Goal: Task Accomplishment & Management: Manage account settings

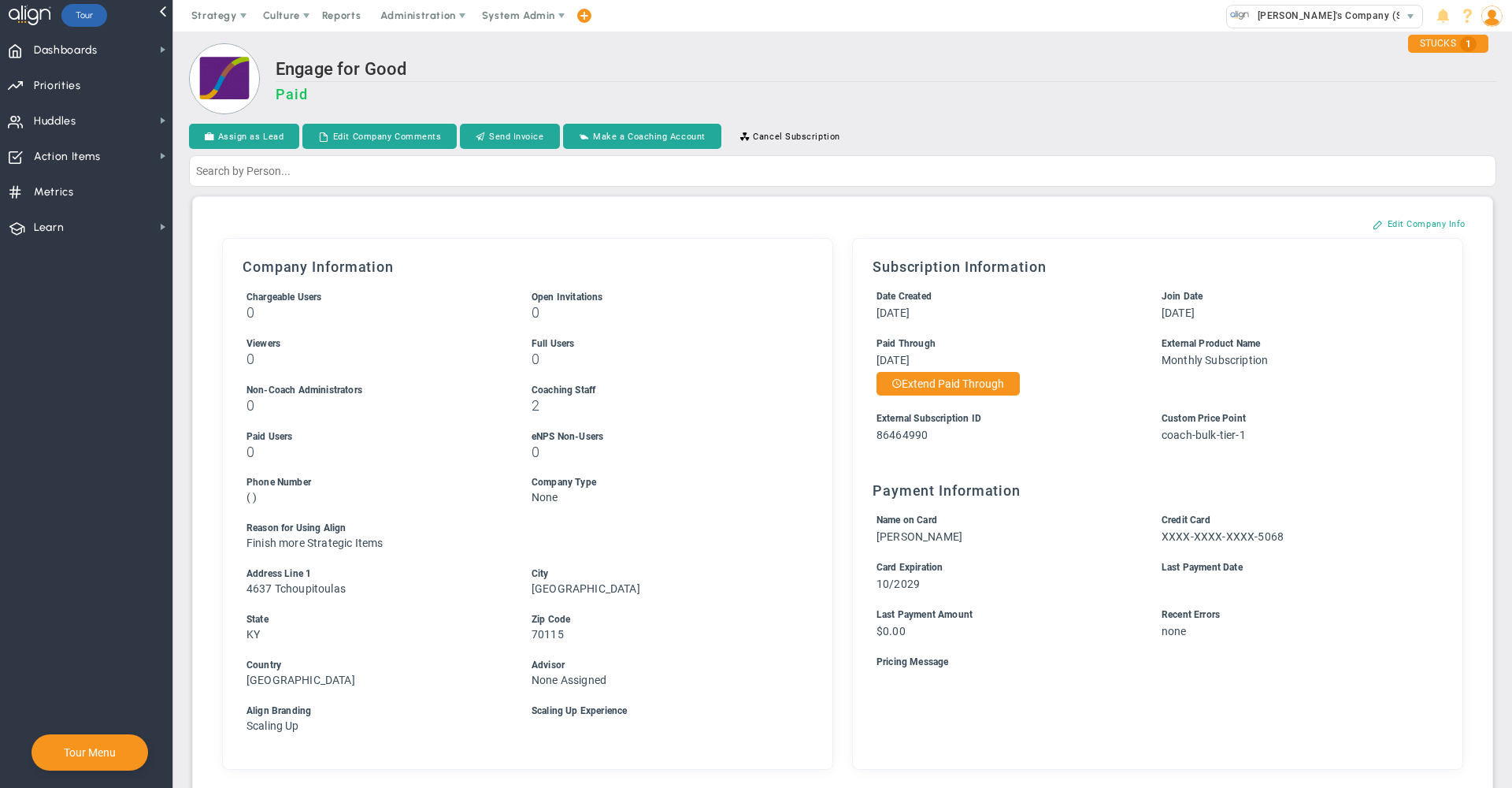
scroll to position [458, 0]
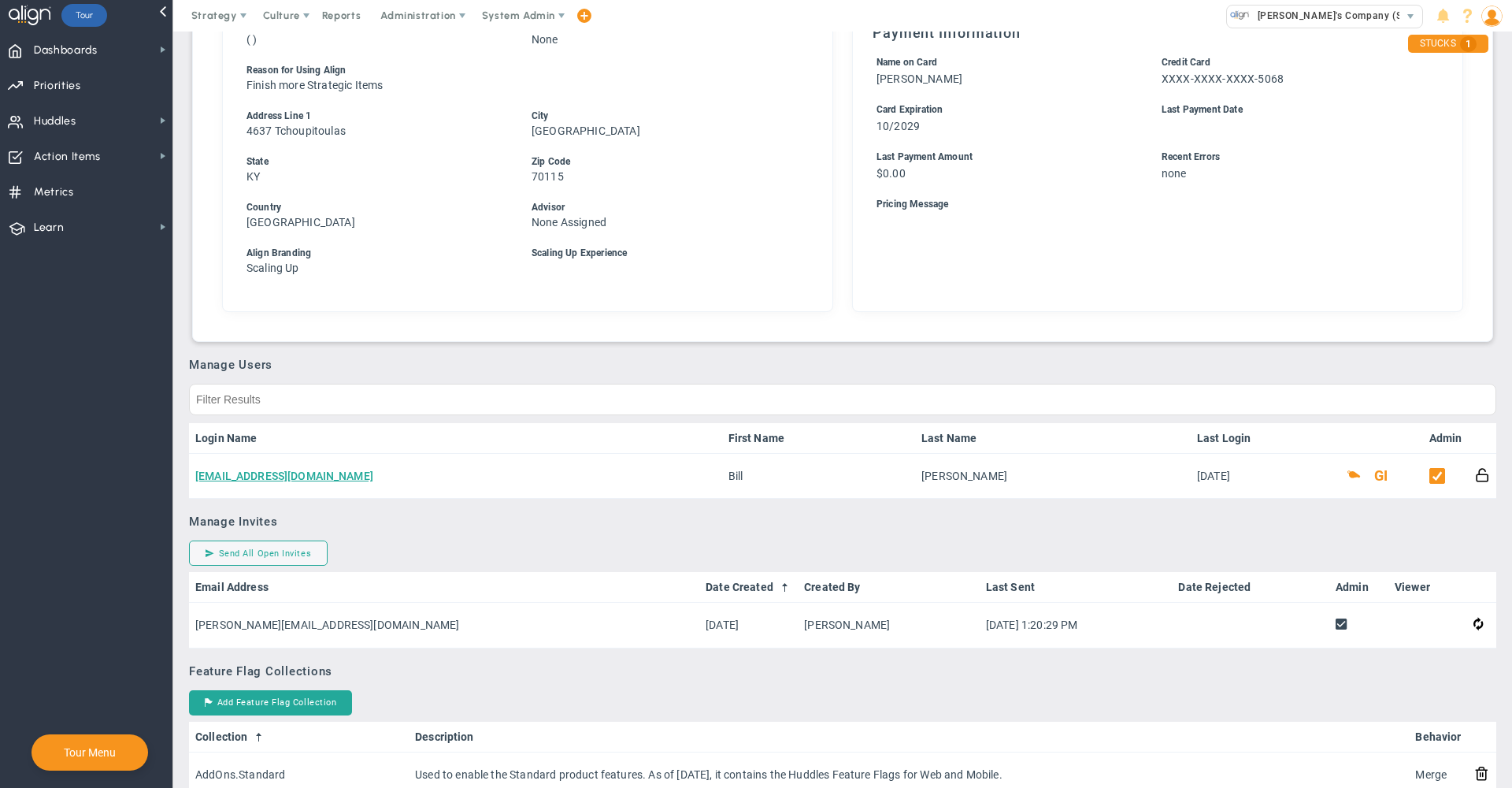
click at [669, 296] on div "Company Information Chargeable Users 0 Open Invitations 0 Viewers 0 0 0 2 0 0 (" at bounding box center [528, 46] width 594 height 515
click at [863, 365] on h3 "Manage Users" at bounding box center [842, 364] width 1307 height 14
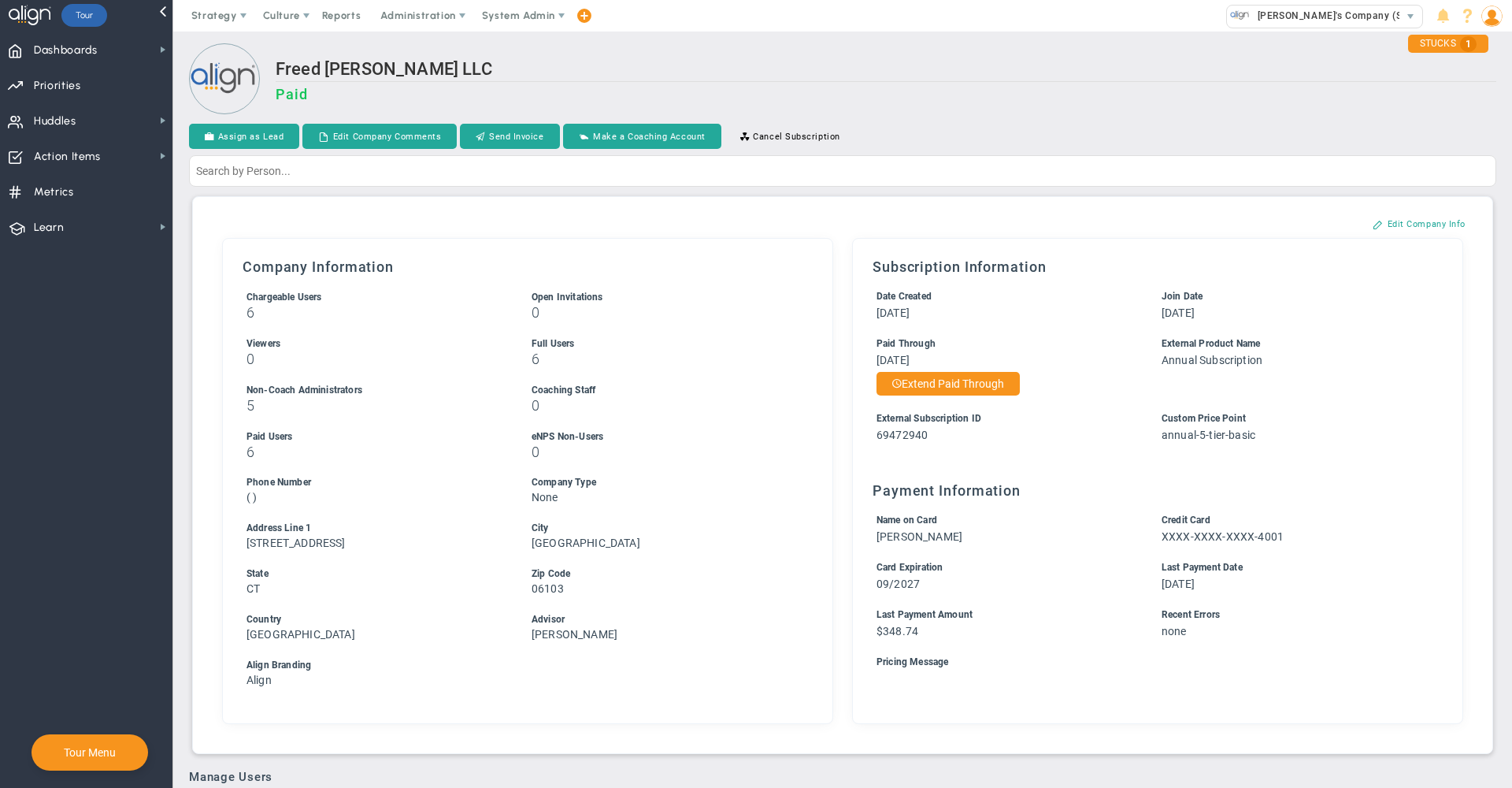
click at [1156, 76] on h2 "Freed Marcroft LLC" at bounding box center [886, 70] width 1221 height 22
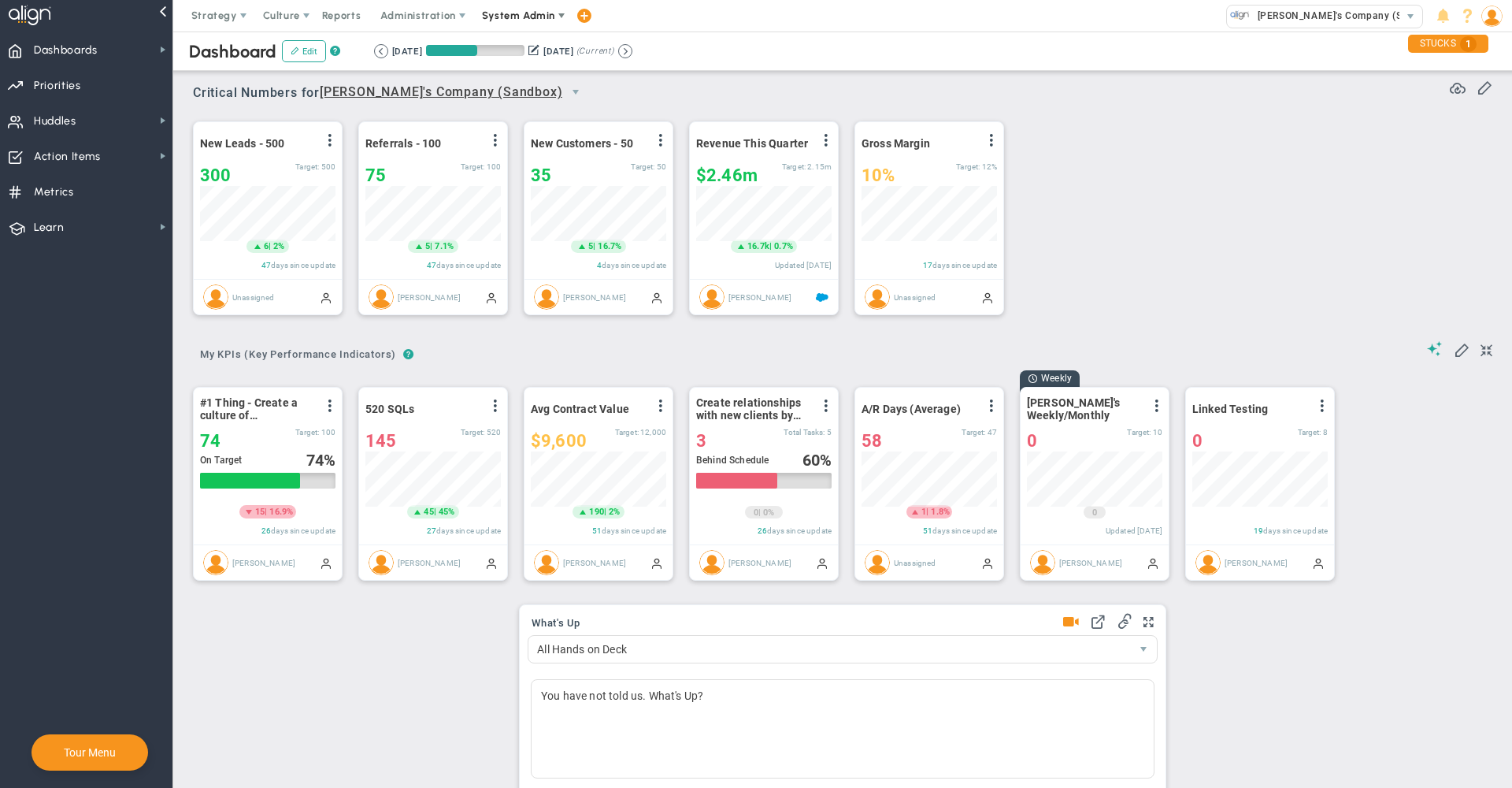
click at [502, 16] on span "System Admin" at bounding box center [518, 15] width 73 height 12
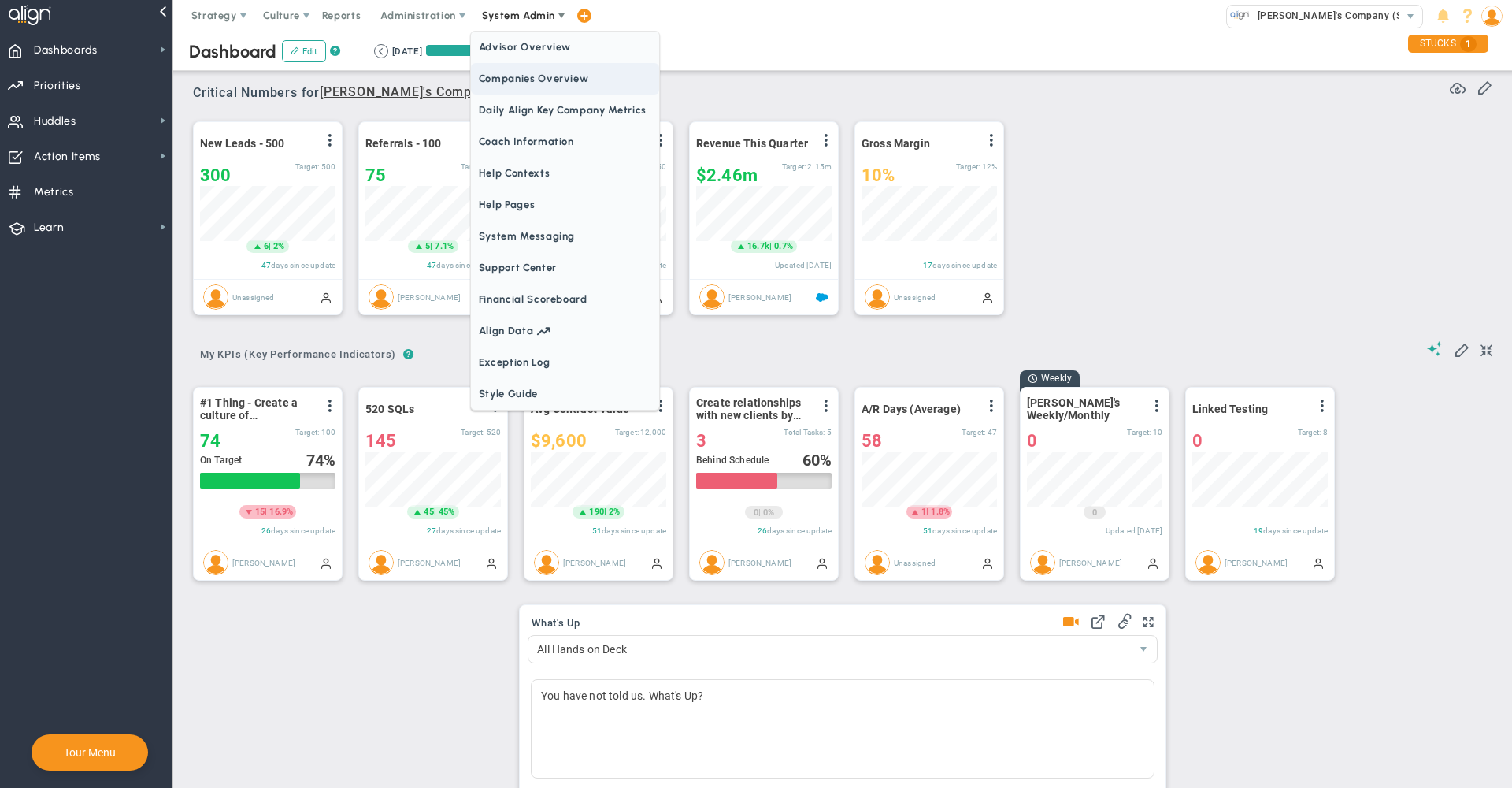
click at [511, 90] on span "Companies Overview" at bounding box center [564, 79] width 188 height 32
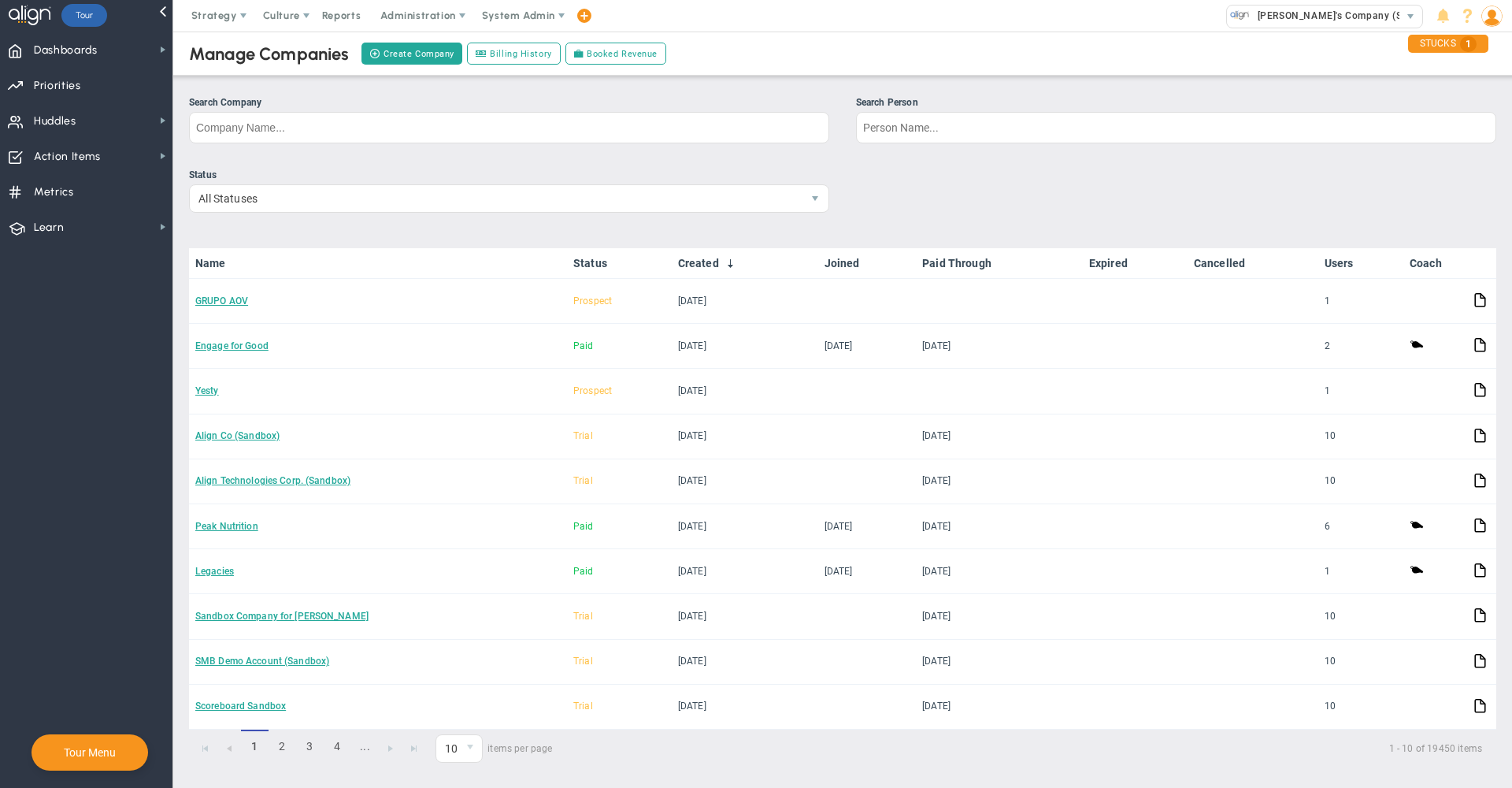
click at [783, 57] on div "Manage Companies Create Company Billing History Booked Revenue" at bounding box center [842, 53] width 1370 height 44
click at [526, 123] on input "Search Company" at bounding box center [509, 127] width 640 height 32
click at [53, 82] on span "Priorities" at bounding box center [57, 85] width 47 height 33
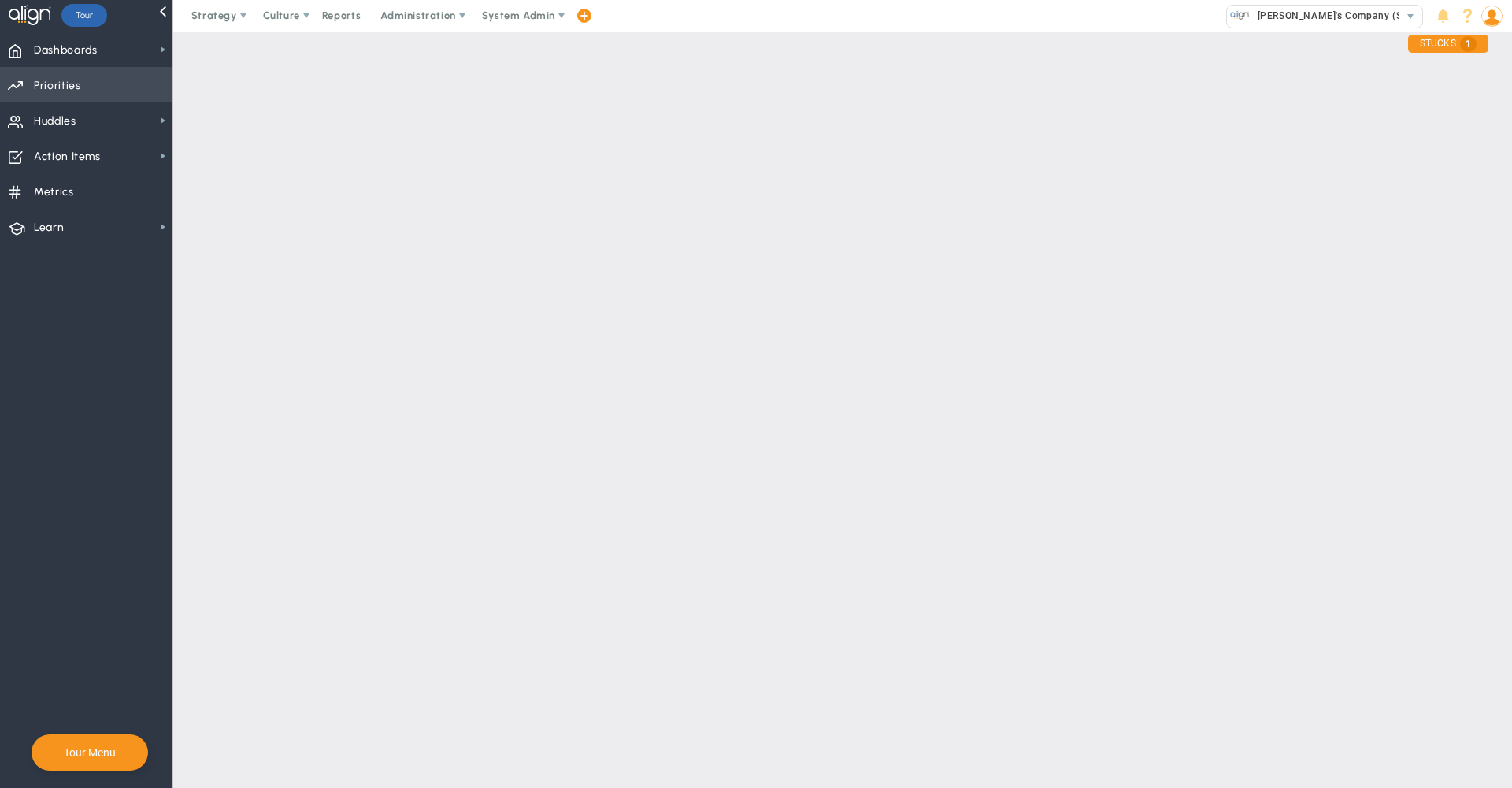
checkbox input "false"
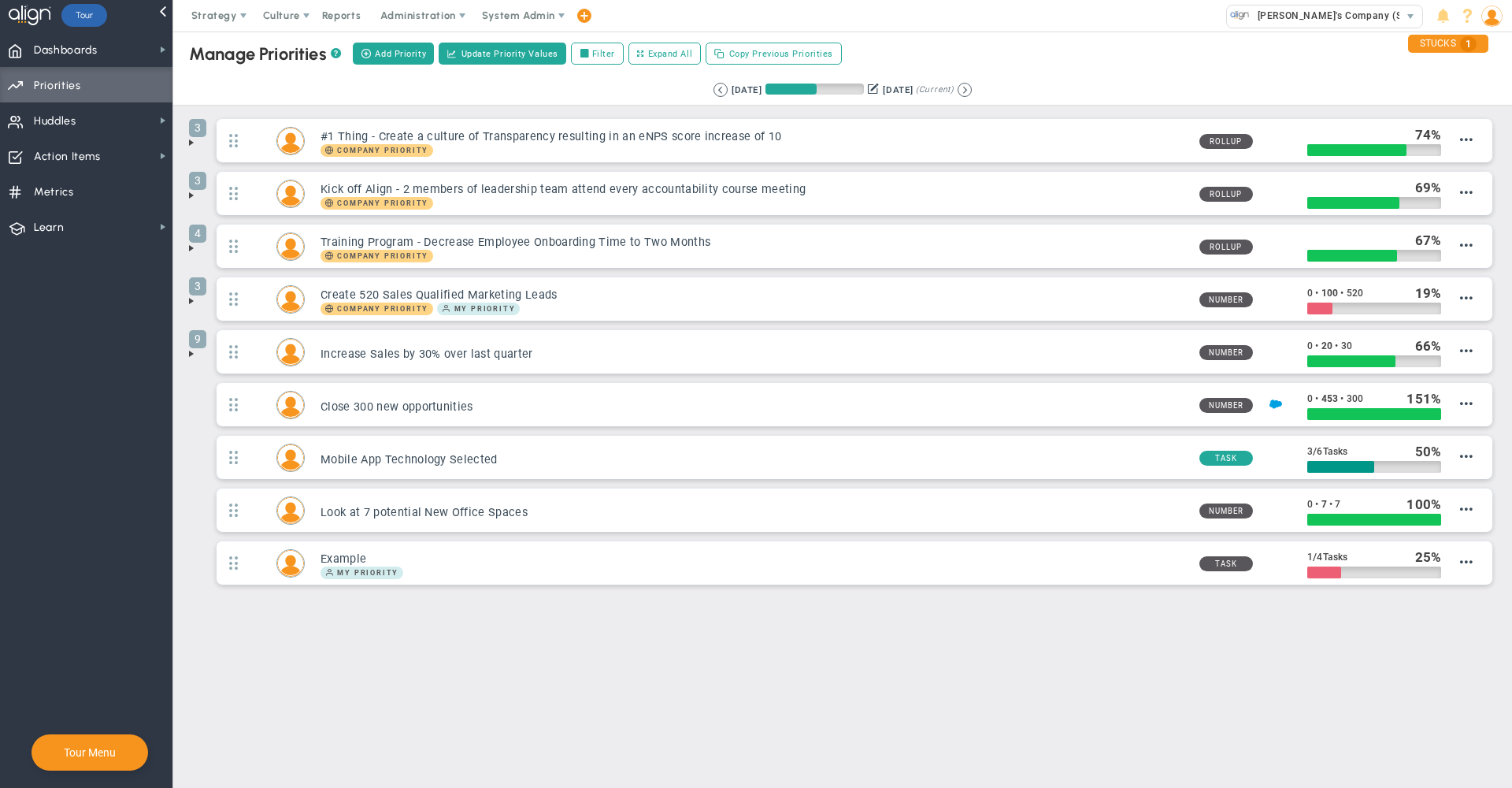
click at [614, 103] on div "Retrieving period... [DATE] [DATE] (Current)" at bounding box center [842, 90] width 1370 height 31
click at [518, 12] on span "System Admin" at bounding box center [518, 15] width 73 height 12
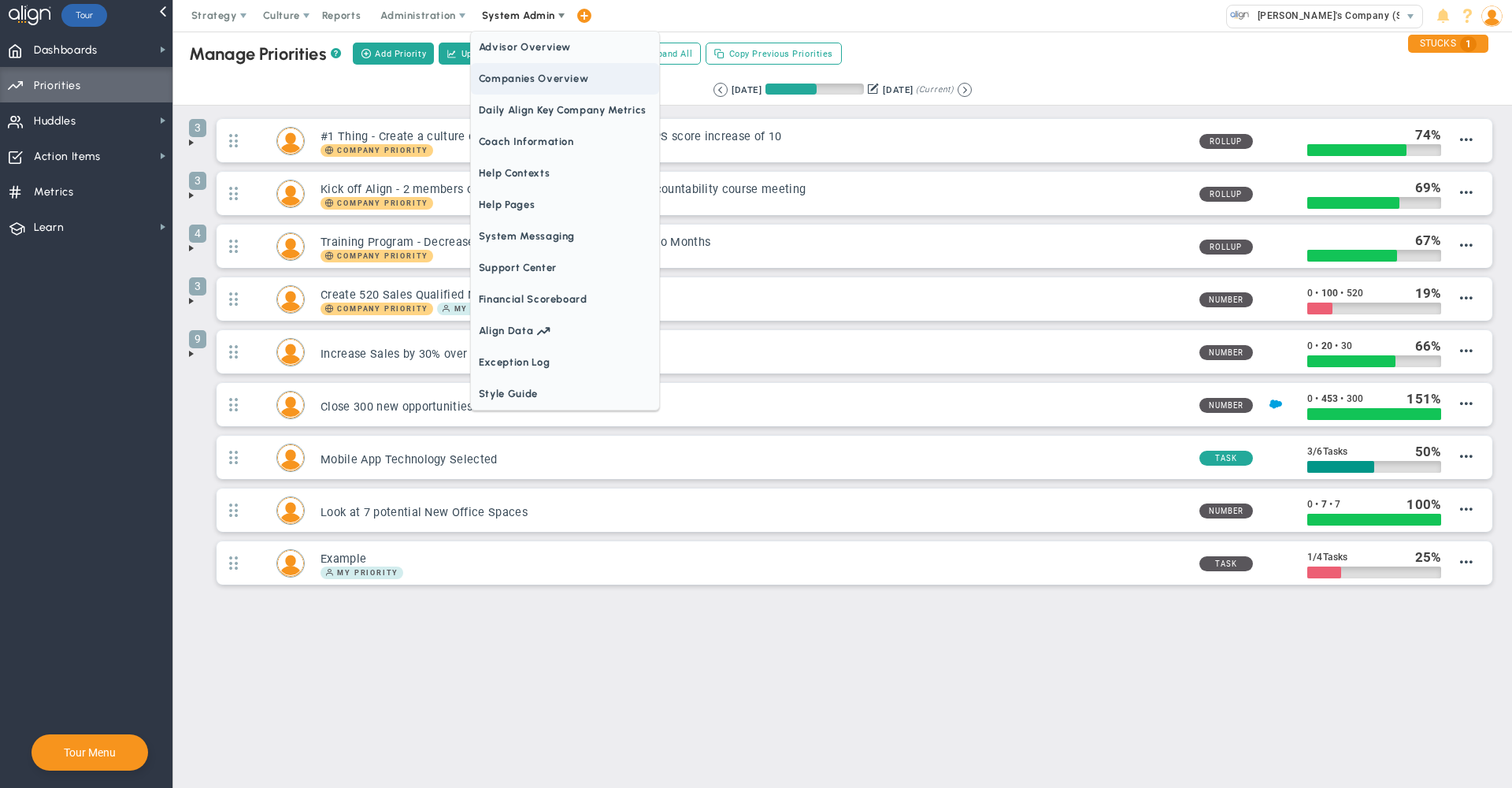
click at [535, 73] on span "Companies Overview" at bounding box center [564, 79] width 188 height 32
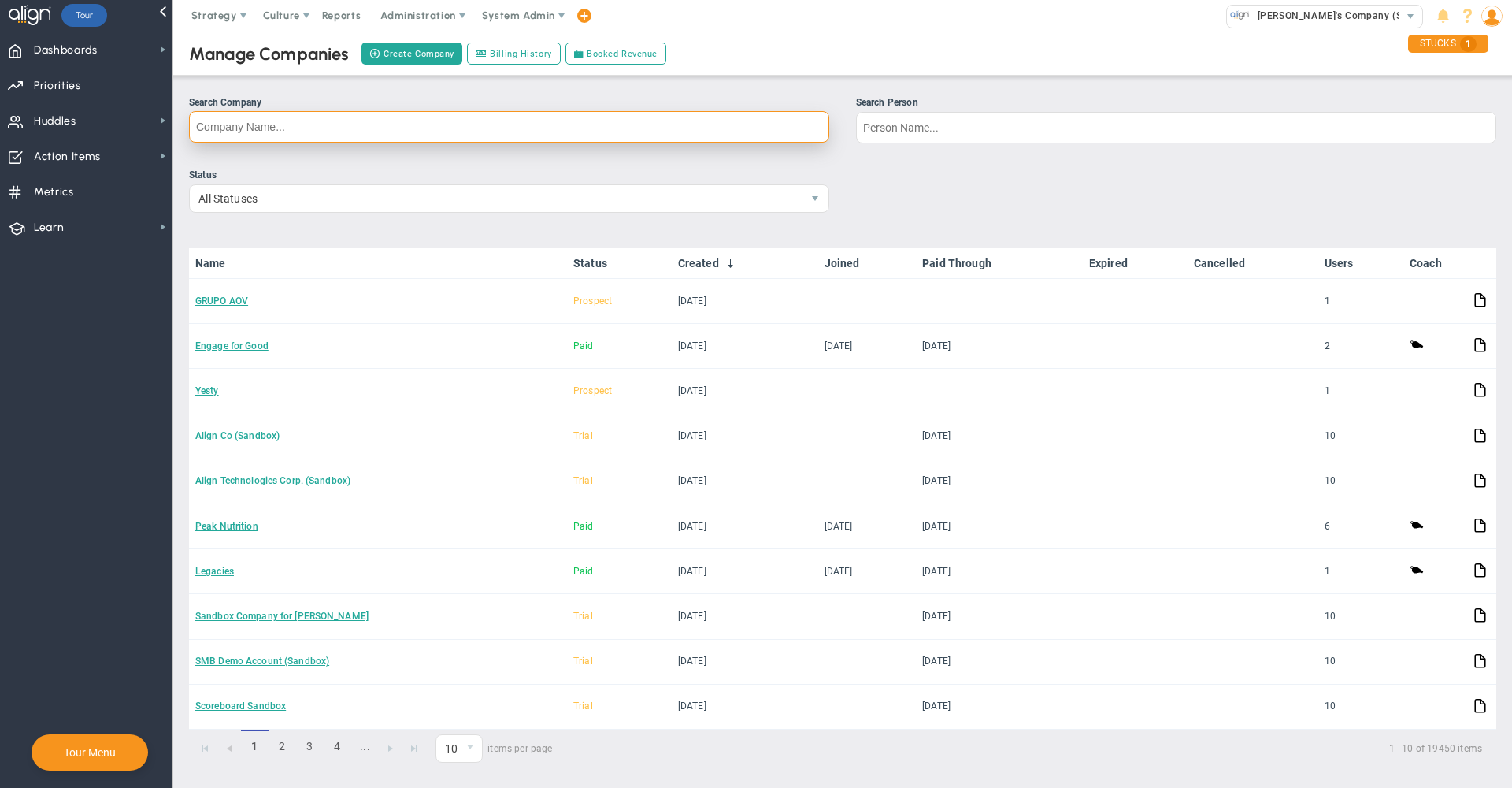
click at [750, 137] on input "Search Company" at bounding box center [509, 127] width 640 height 32
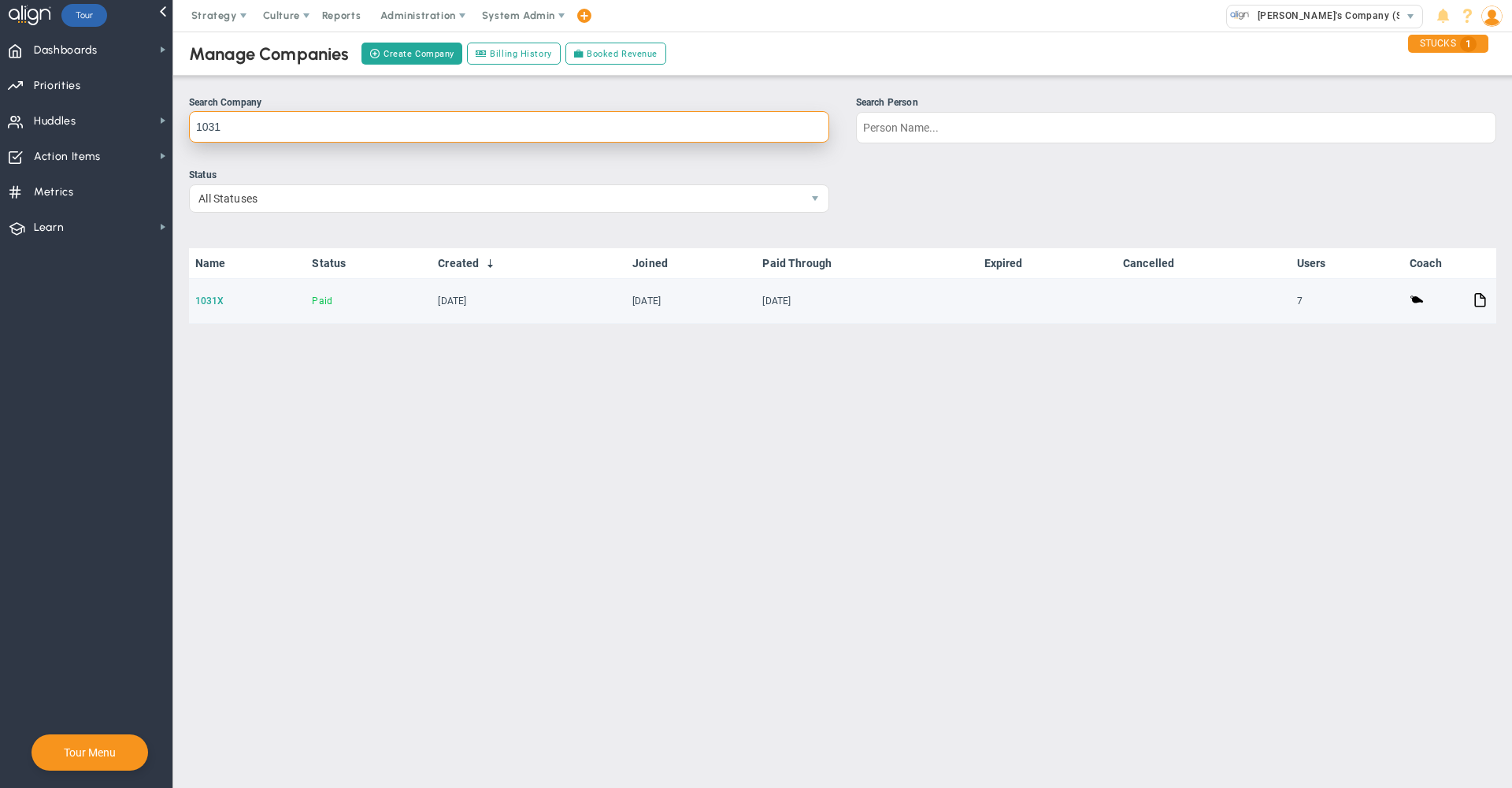
type input "1031"
click at [210, 302] on link "1031X" at bounding box center [210, 301] width 29 height 11
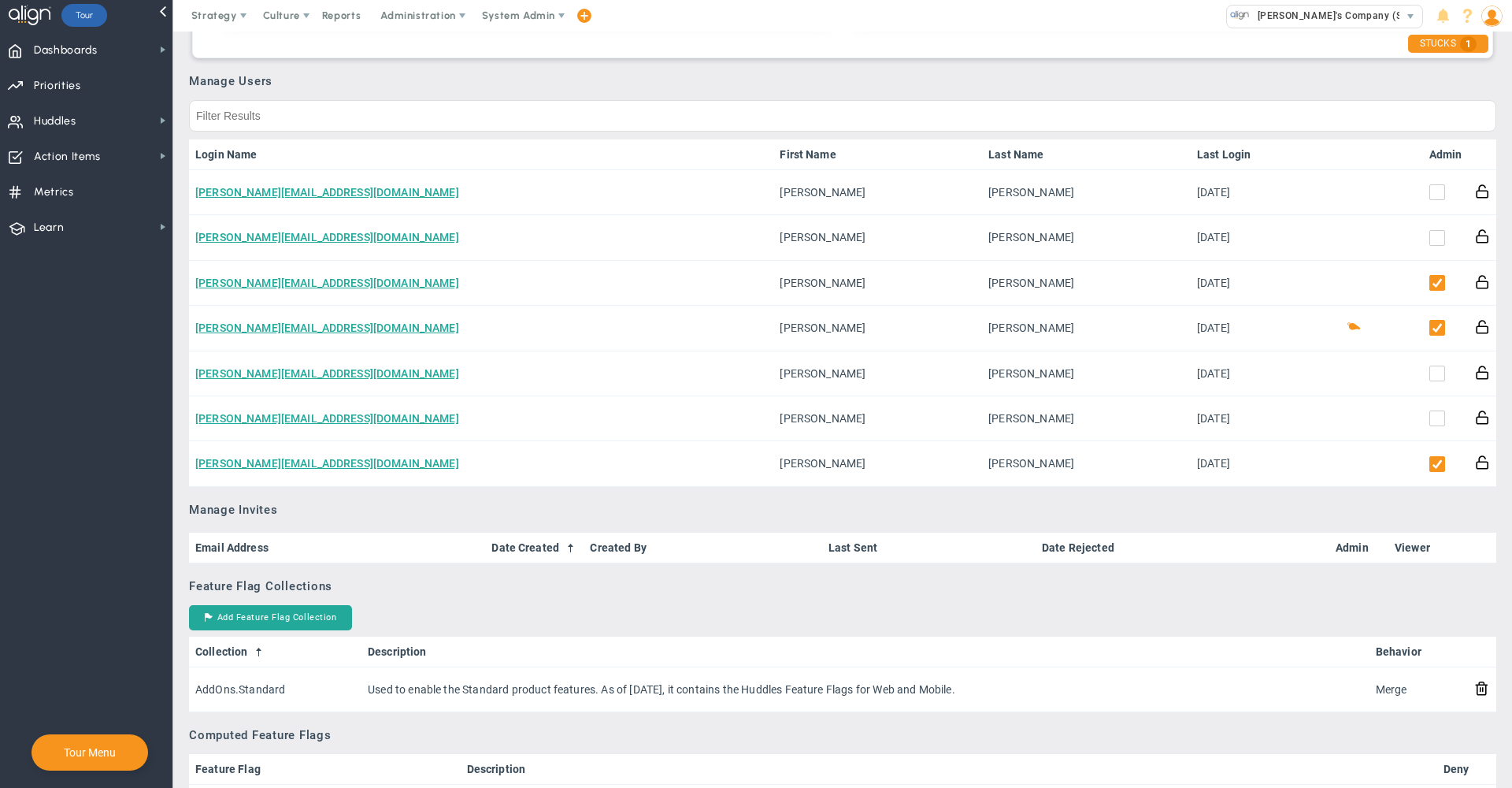
scroll to position [870, 0]
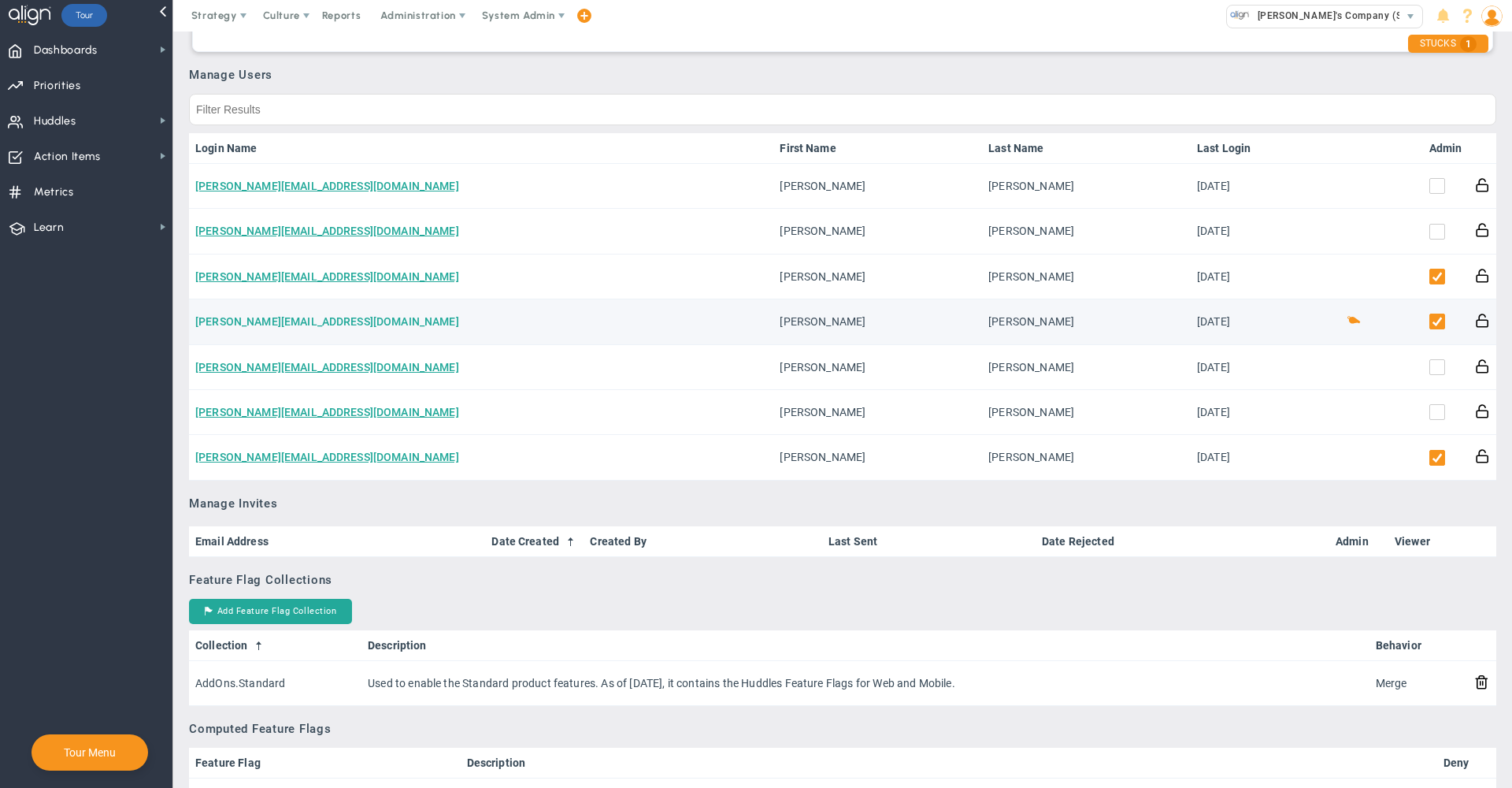
click at [269, 327] on link "[PERSON_NAME][EMAIL_ADDRESS][DOMAIN_NAME]" at bounding box center [327, 321] width 264 height 12
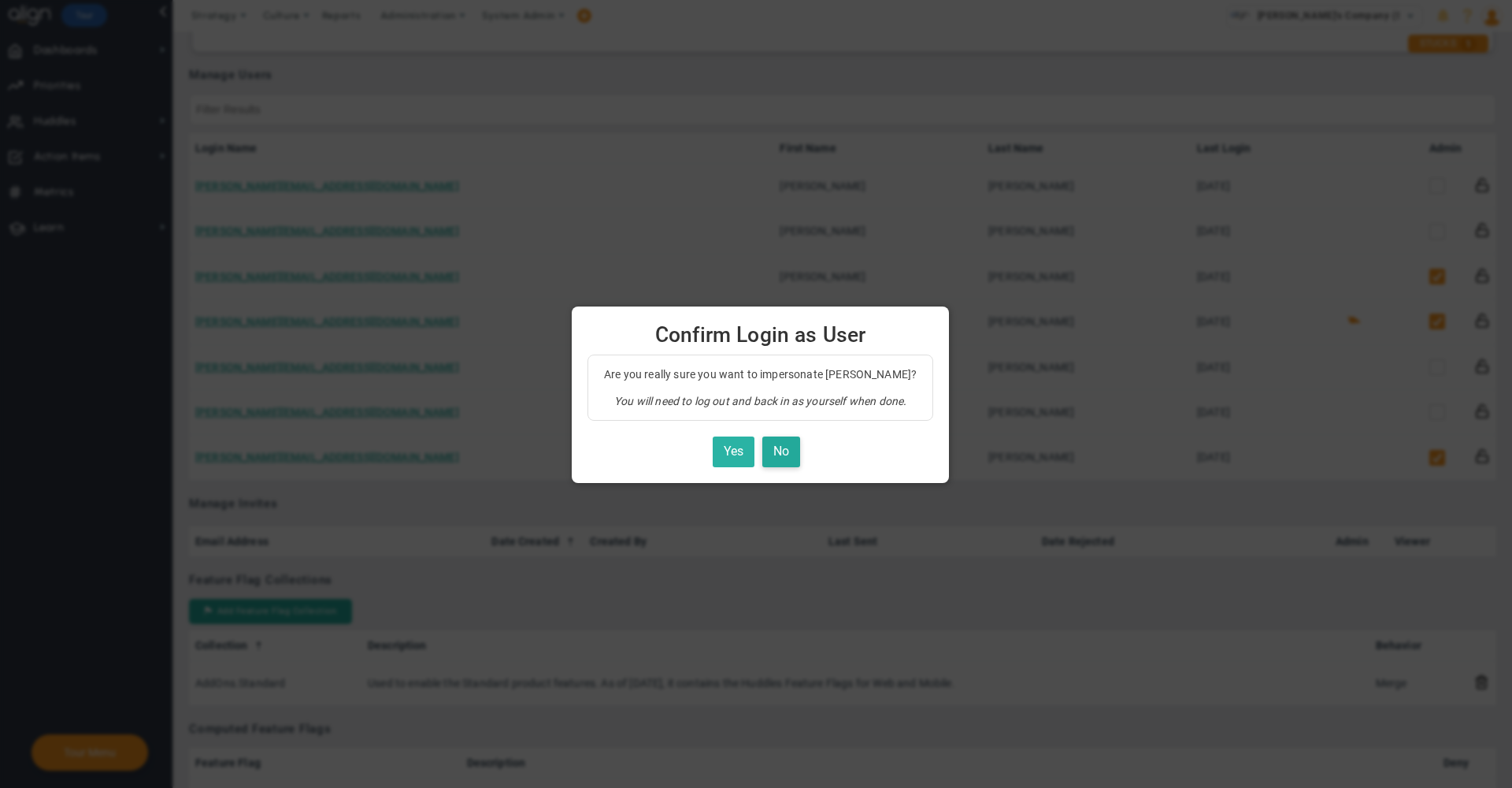
click at [738, 451] on button "Yes" at bounding box center [734, 451] width 42 height 31
